Goal: Task Accomplishment & Management: Use online tool/utility

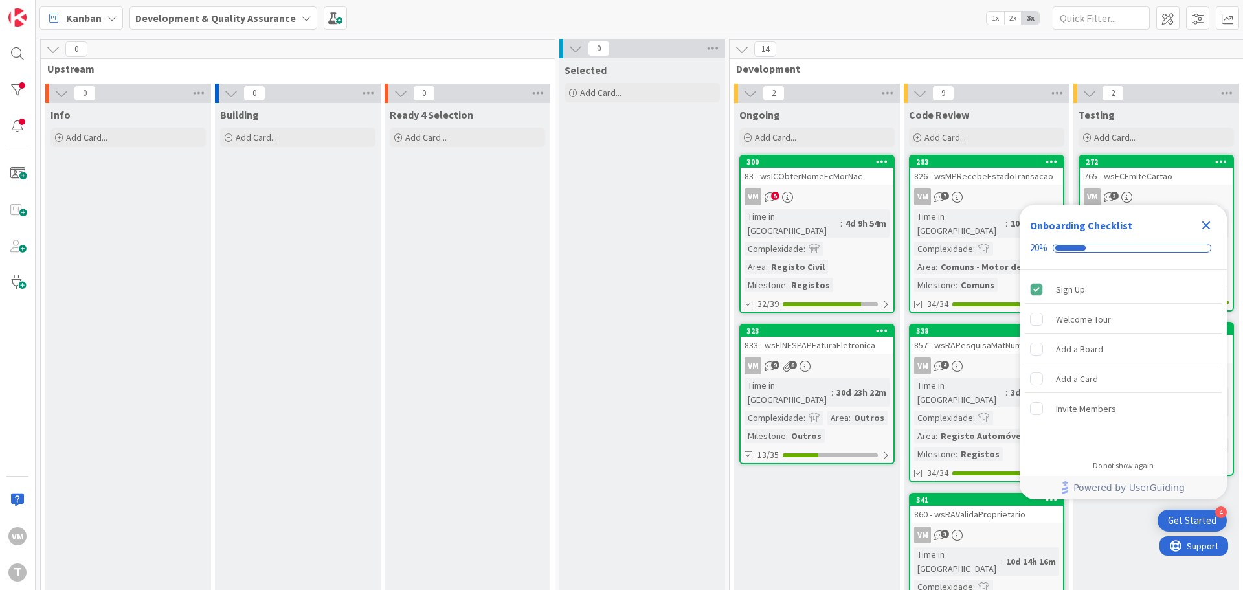
click at [856, 179] on div "83 - wsICObterNomeEcMorNac" at bounding box center [817, 176] width 153 height 17
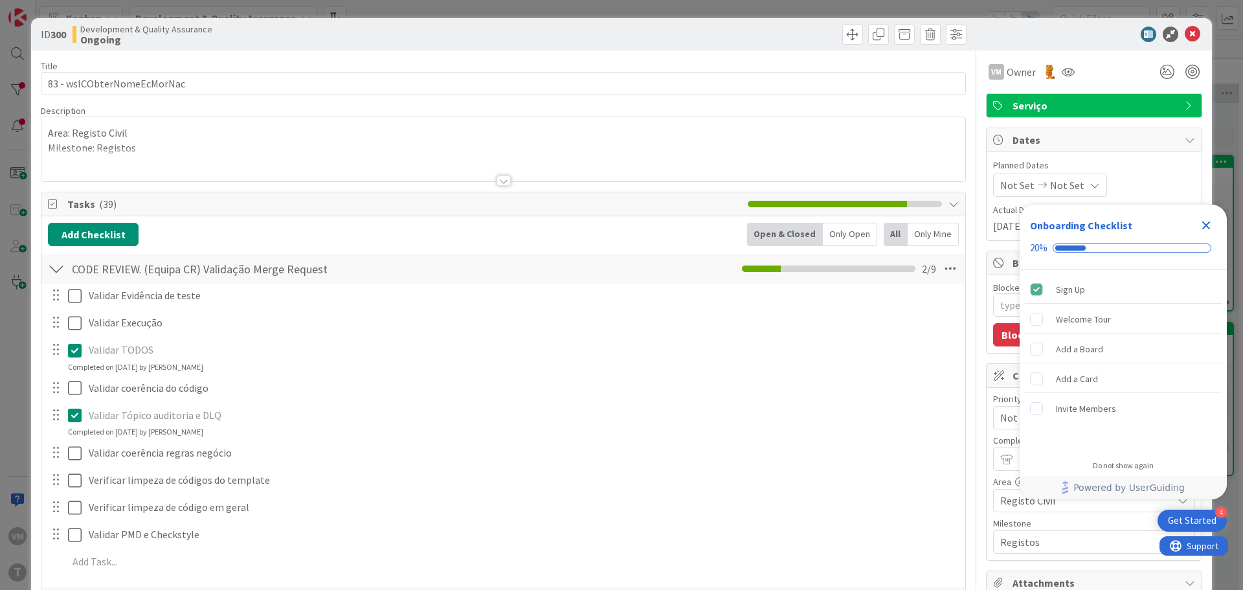
type textarea "x"
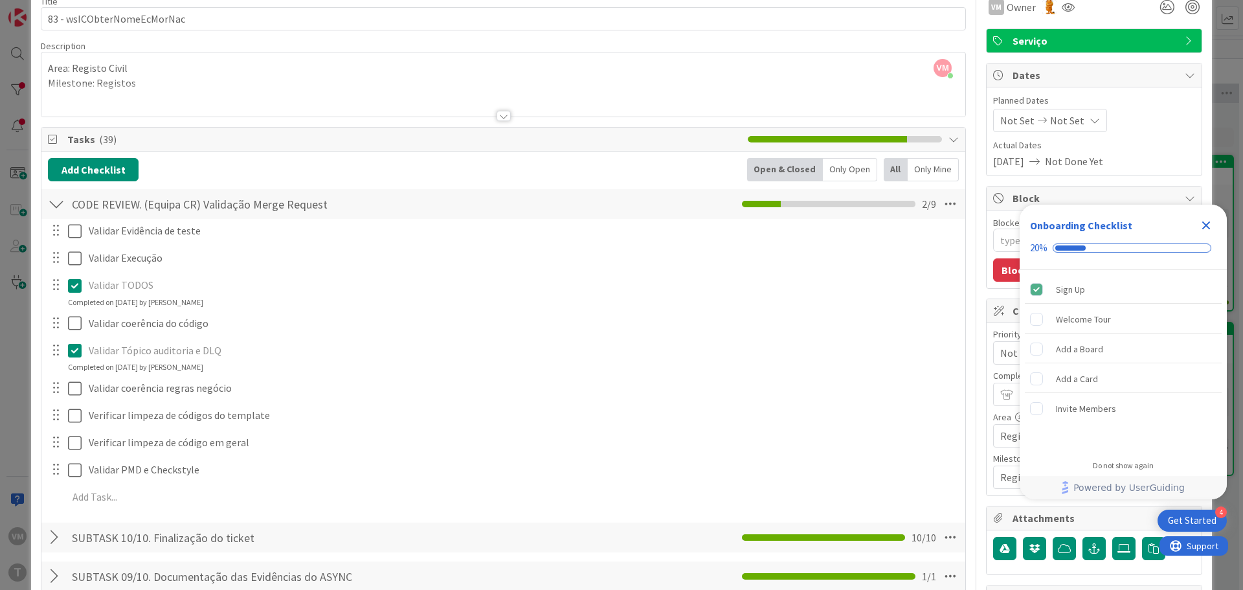
scroll to position [129, 0]
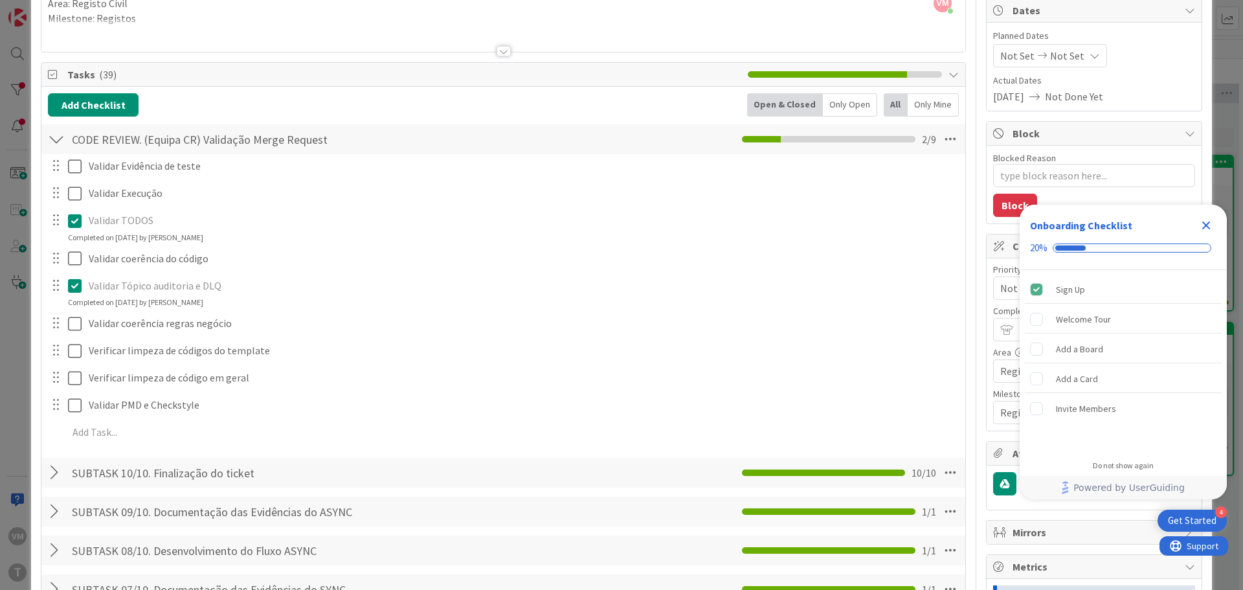
click at [1203, 223] on icon "Close Checklist" at bounding box center [1206, 225] width 8 height 8
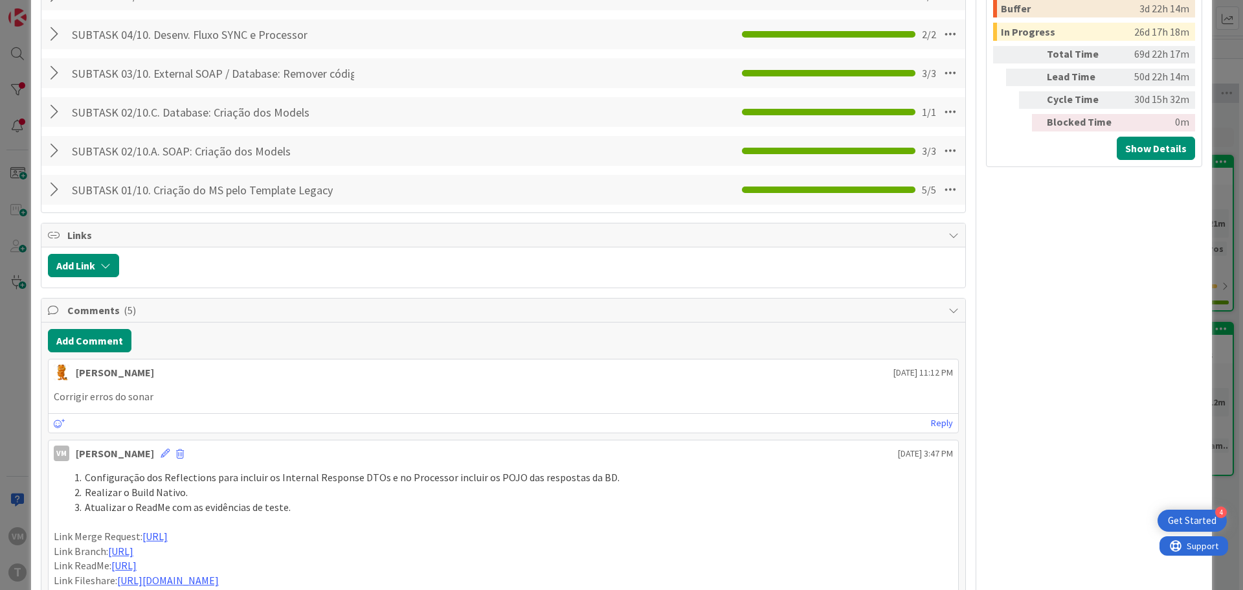
scroll to position [842, 0]
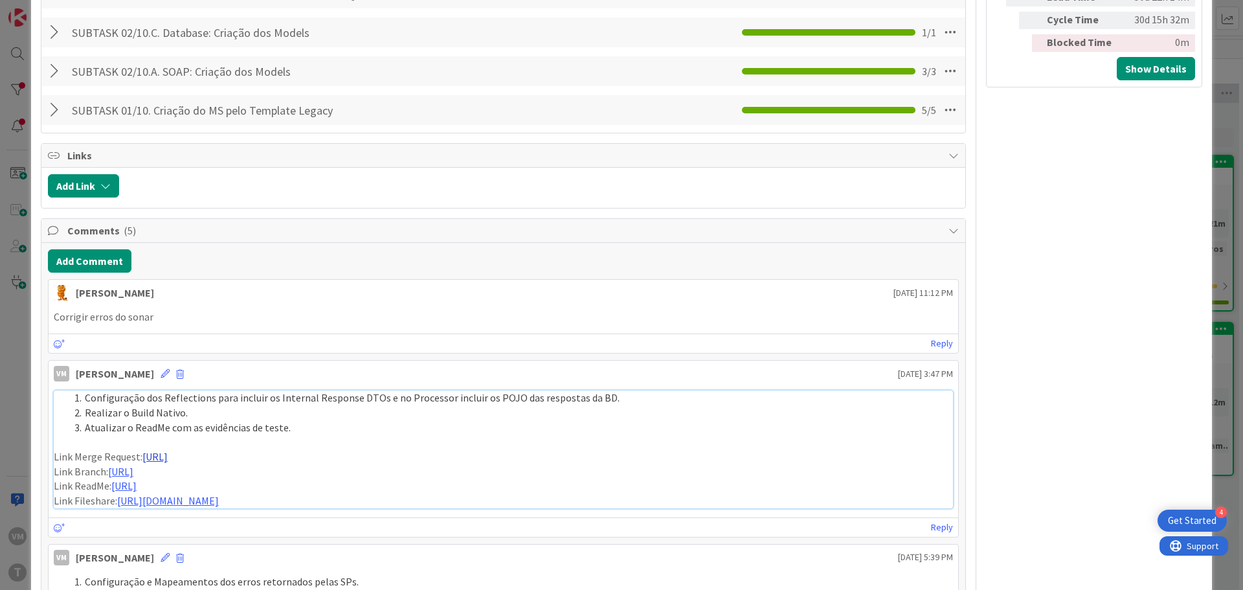
click at [168, 454] on link "https://gitlab.apps.ktools.justica.local/naspp/esb/apps/reg/wsicobternomeecmorn…" at bounding box center [154, 456] width 25 height 13
